Goal: Communication & Community: Answer question/provide support

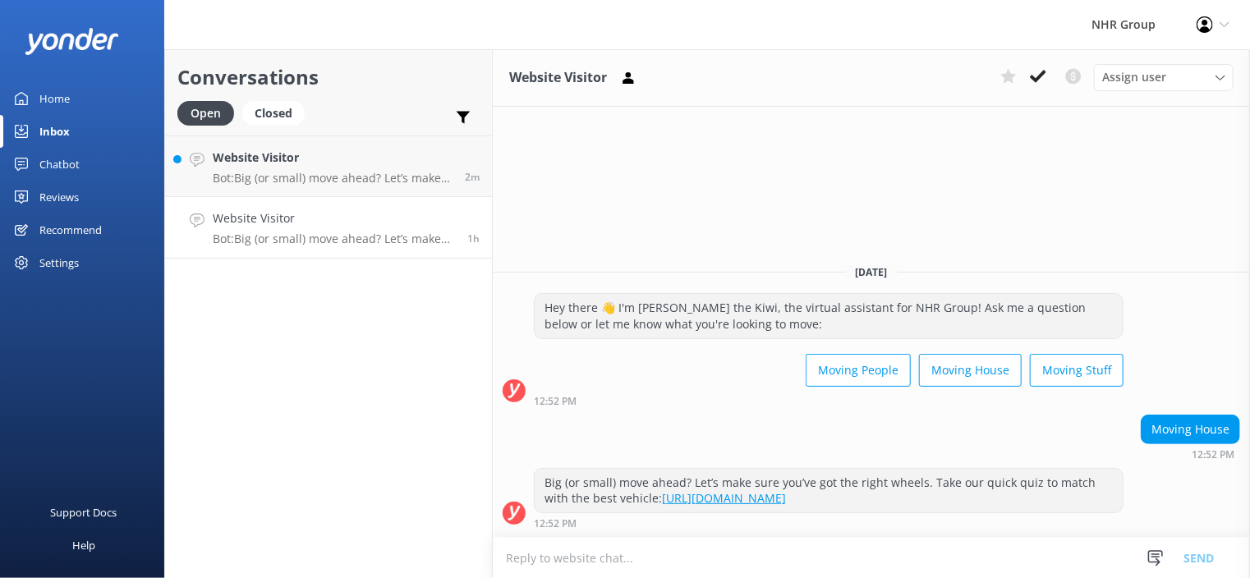
click at [281, 129] on div "Open Closed" at bounding box center [245, 120] width 136 height 39
click at [275, 193] on link "Website Visitor Bot: Big (or small) move ahead? Let’s make sure you’ve got the …" at bounding box center [328, 167] width 327 height 62
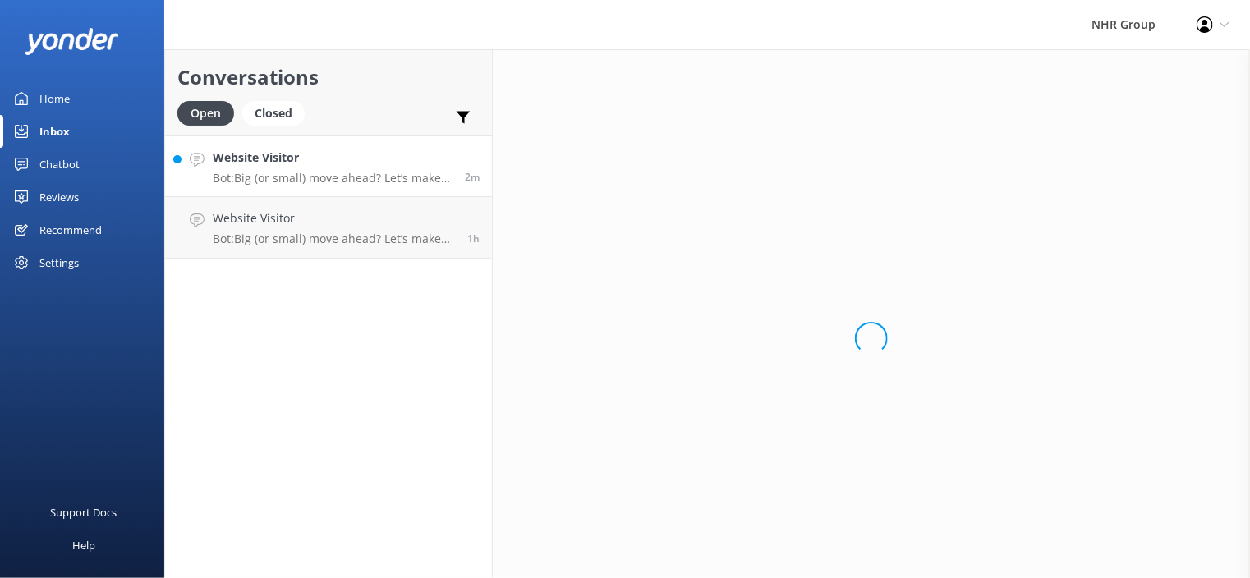
click at [296, 172] on p "Bot: Big (or small) move ahead? Let’s make sure you’ve got the right wheels. Ta…" at bounding box center [333, 178] width 240 height 15
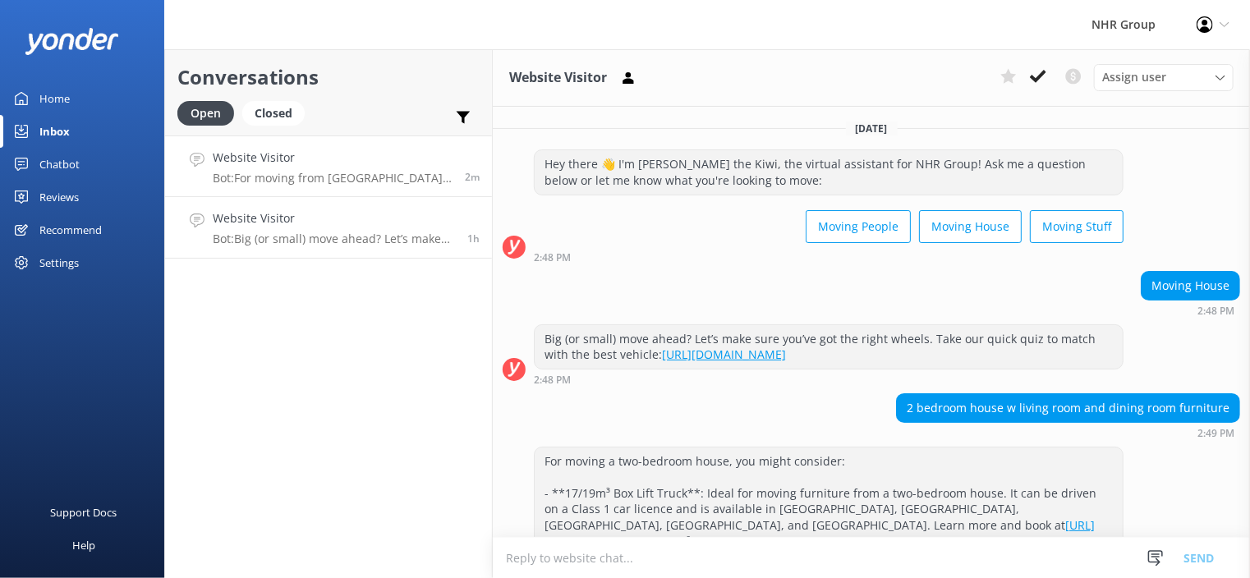
click at [252, 214] on h4 "Website Visitor" at bounding box center [334, 218] width 242 height 18
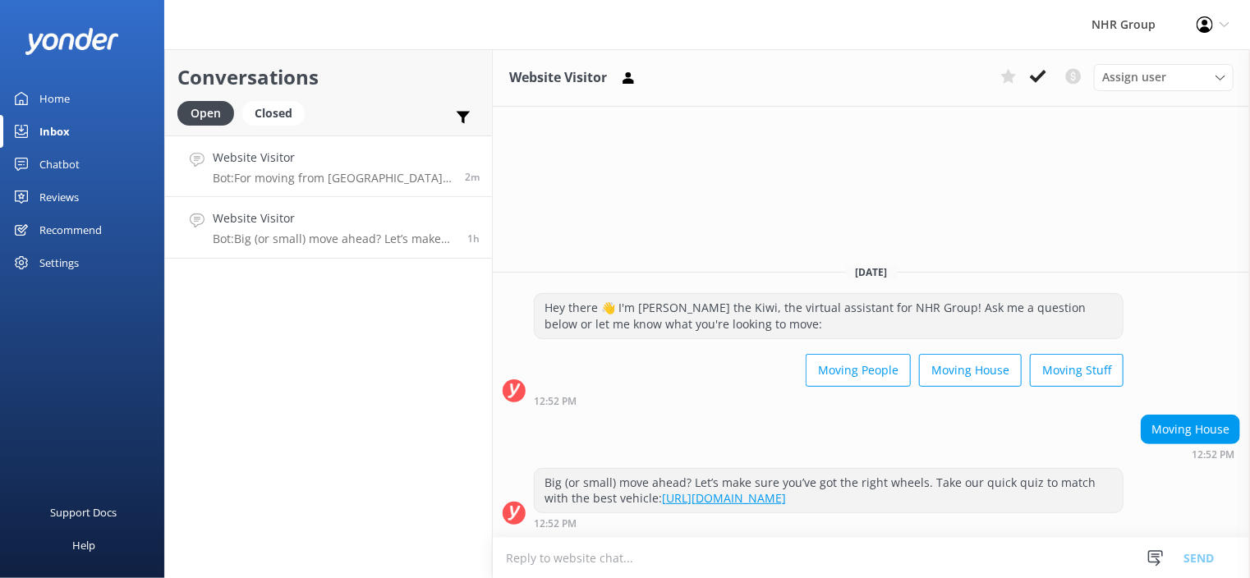
click at [301, 163] on h4 "Website Visitor" at bounding box center [333, 158] width 240 height 18
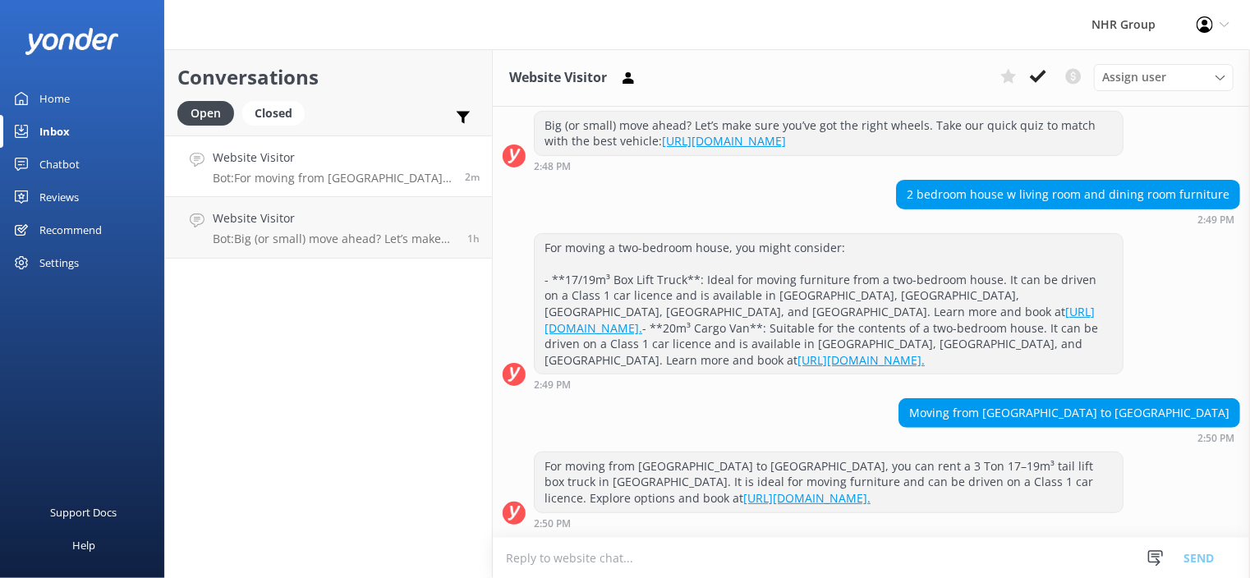
scroll to position [227, 0]
